Goal: Book appointment/travel/reservation

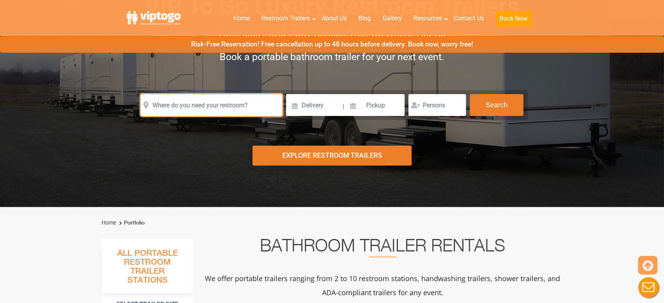
click at [227, 107] on input "text" at bounding box center [211, 105] width 141 height 22
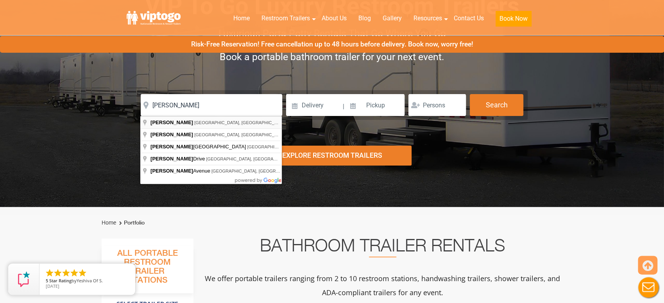
type input "[GEOGRAPHIC_DATA], [GEOGRAPHIC_DATA], [GEOGRAPHIC_DATA]"
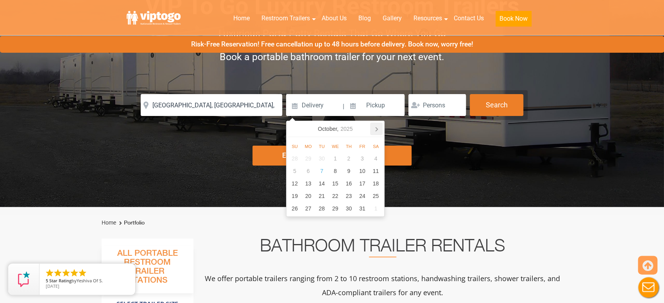
click at [375, 128] on icon at bounding box center [376, 129] width 13 height 13
click at [310, 157] on div "1" at bounding box center [308, 158] width 14 height 13
type input "[DATE]"
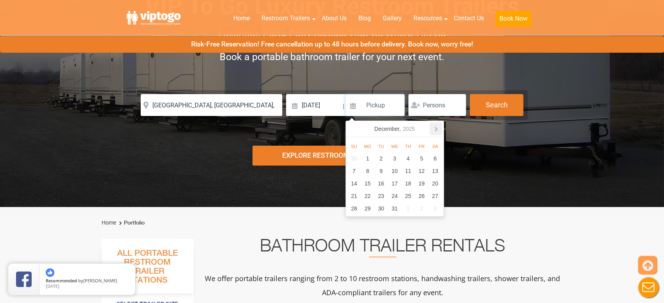
click at [436, 125] on icon at bounding box center [435, 129] width 13 height 13
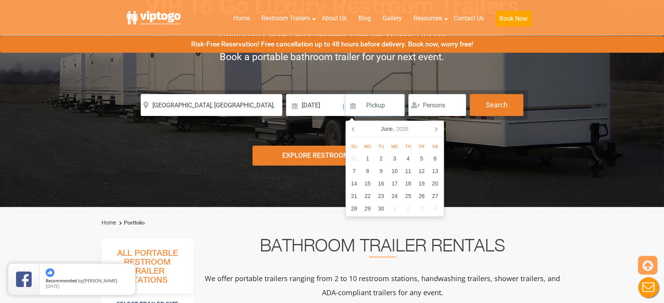
click at [436, 125] on icon at bounding box center [435, 129] width 13 height 13
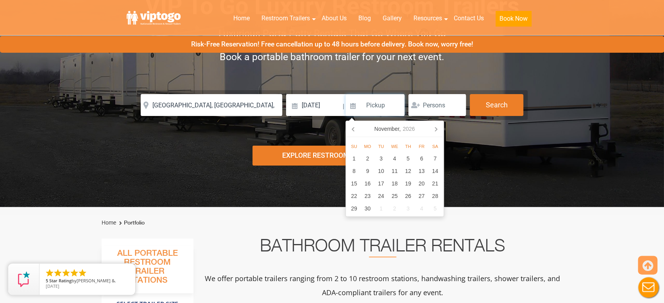
click at [436, 125] on icon at bounding box center [435, 129] width 13 height 13
click at [379, 157] on div "1" at bounding box center [381, 158] width 14 height 13
type input "[DATE]"
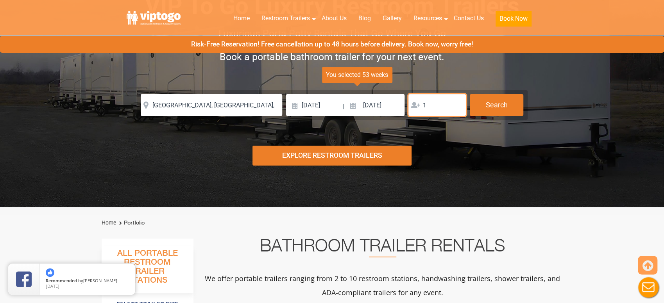
type input "1"
click at [459, 104] on input "1" at bounding box center [436, 105] width 57 height 22
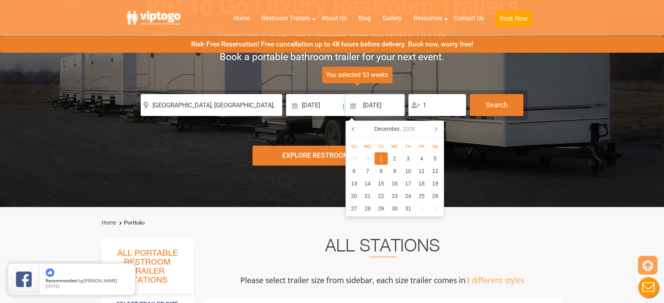
click at [380, 105] on input "[DATE]" at bounding box center [374, 105] width 59 height 22
click at [350, 129] on icon at bounding box center [353, 129] width 13 height 13
click at [425, 193] on div "27" at bounding box center [421, 196] width 14 height 13
type input "11/27/2026"
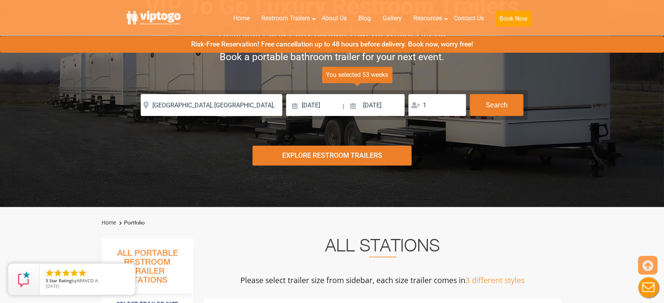
click at [524, 144] on div "Risk-Free Reservation! Free cancellation up to 48 hours before delivery. Book n…" at bounding box center [332, 64] width 664 height 285
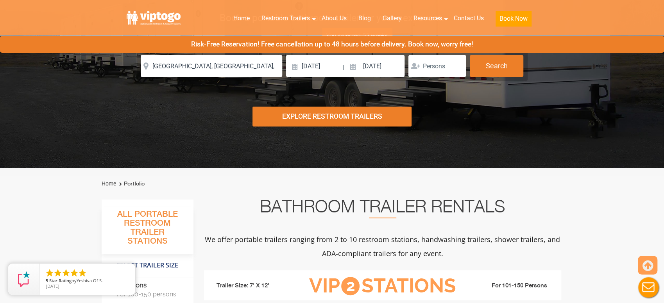
click at [336, 115] on div "Explore Restroom Trailers" at bounding box center [331, 117] width 159 height 20
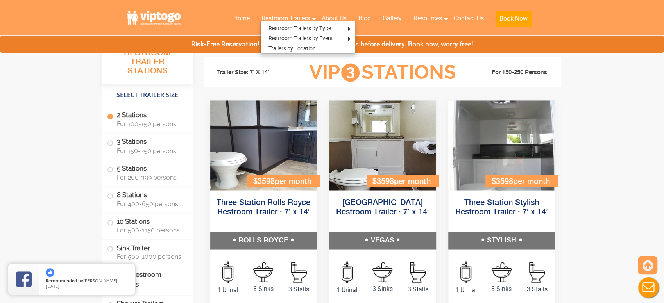
scroll to position [820, 0]
